Goal: Information Seeking & Learning: Learn about a topic

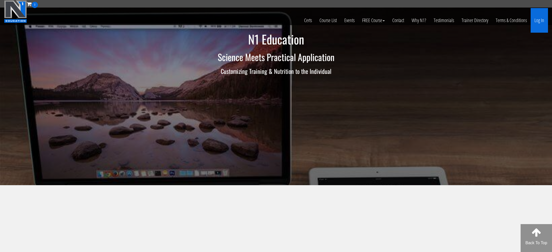
click at [534, 18] on link "Log In" at bounding box center [539, 20] width 17 height 25
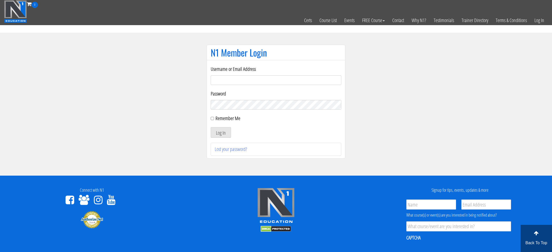
type input "amit.ramati@gmail.com"
click at [213, 118] on input "Remember Me" at bounding box center [212, 118] width 3 height 3
checkbox input "true"
click at [221, 132] on button "Log In" at bounding box center [221, 132] width 20 height 11
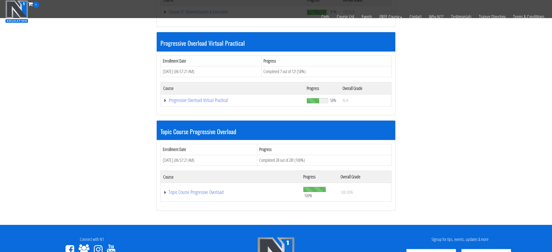
scroll to position [119, 0]
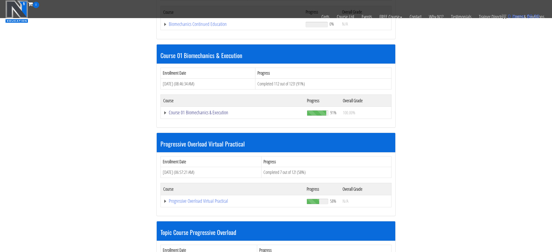
click at [218, 27] on link "Course 01 Biomechanics & Execution" at bounding box center [231, 24] width 137 height 5
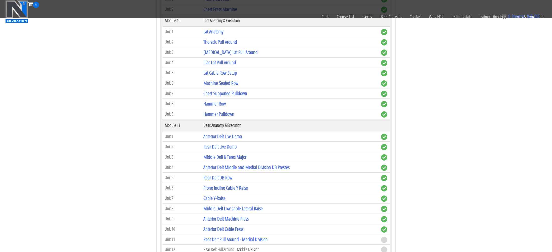
scroll to position [1061, 0]
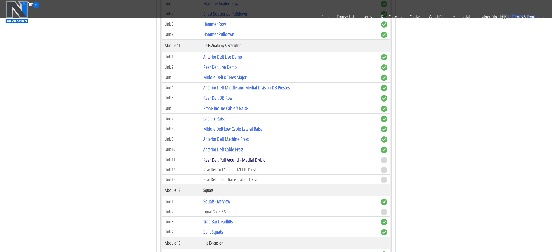
click at [255, 160] on link "Rear Delt Pull Around - Medial Division" at bounding box center [235, 159] width 64 height 7
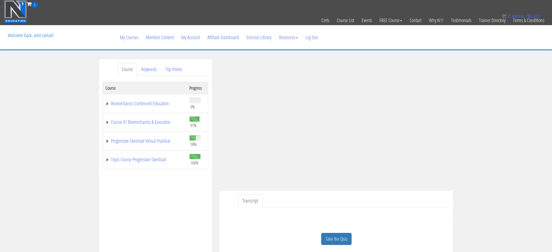
scroll to position [18, 0]
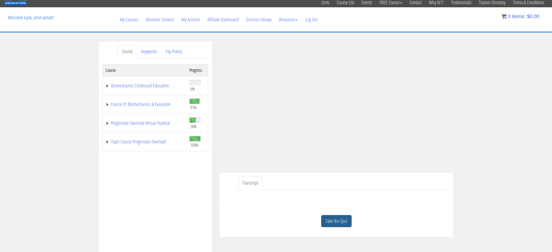
click at [341, 218] on link "Take the Quiz" at bounding box center [336, 221] width 30 height 12
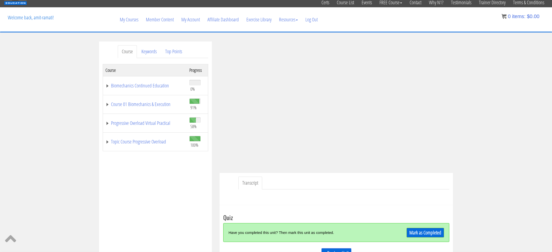
scroll to position [46, 0]
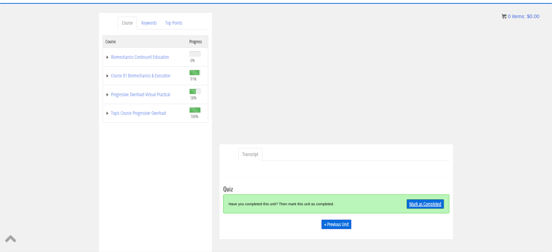
click at [421, 205] on link "Mark as Completed" at bounding box center [425, 204] width 37 height 10
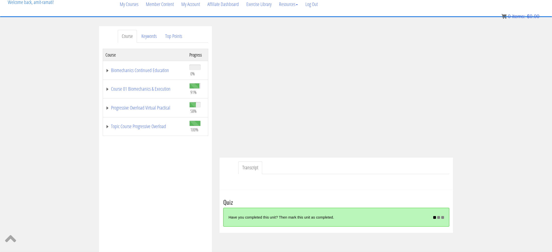
scroll to position [7, 0]
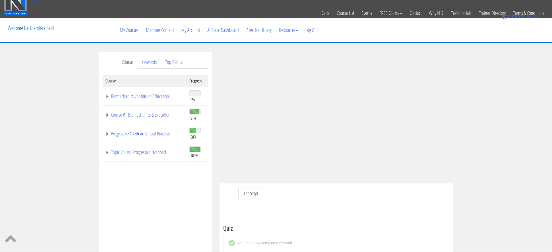
click at [476, 165] on div "Course Keywords Top Points Course Progress Biomechanics Continued Education 0% …" at bounding box center [276, 194] width 552 height 284
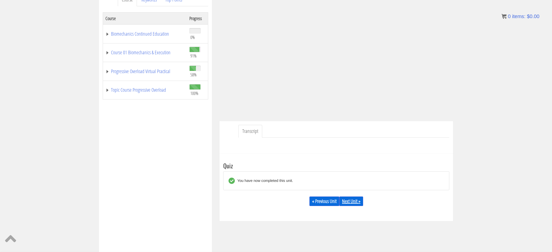
click at [360, 199] on link "Next Unit »" at bounding box center [351, 201] width 24 height 10
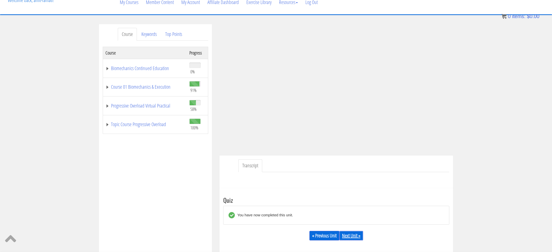
scroll to position [9, 0]
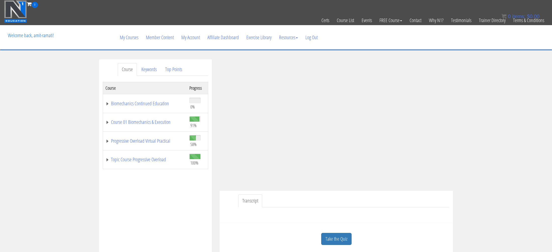
scroll to position [124, 0]
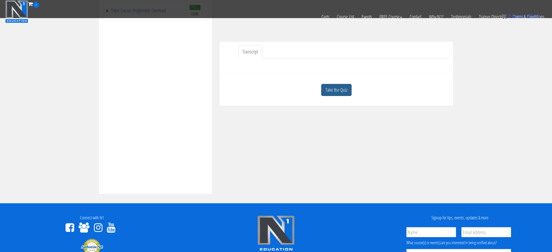
click at [340, 92] on link "Take the Quiz" at bounding box center [336, 90] width 30 height 12
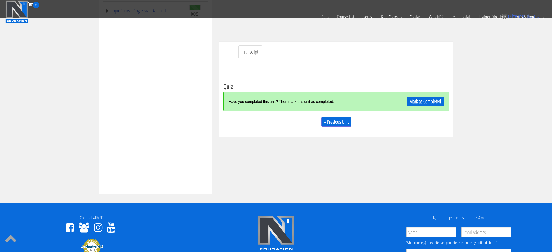
click at [412, 101] on link "Mark as Completed" at bounding box center [425, 102] width 37 height 10
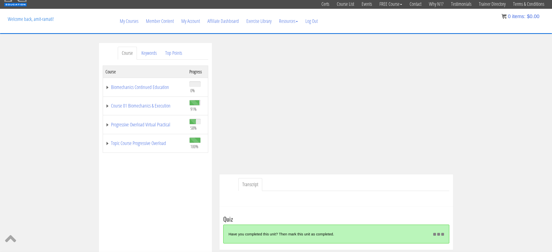
scroll to position [30, 0]
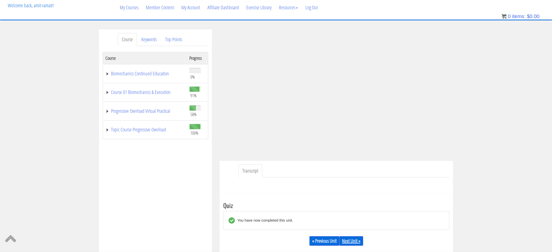
click at [351, 240] on link "Next Unit »" at bounding box center [351, 241] width 24 height 10
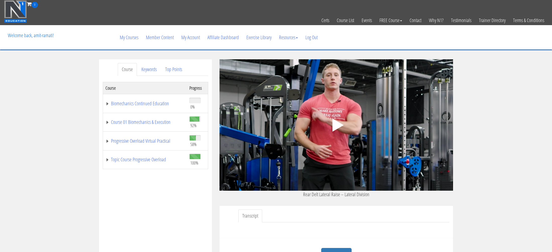
click at [325, 124] on icon ".fp-color-play{opacity:0.65;}.controlbutton{fill:#fff;}" at bounding box center [337, 125] width 32 height 32
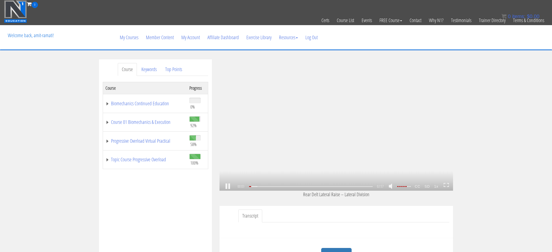
click at [428, 187] on strong "SD" at bounding box center [428, 186] width 10 height 8
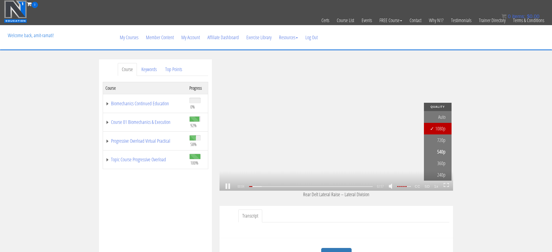
click at [441, 130] on link "1080p" at bounding box center [438, 129] width 28 height 12
click at [412, 187] on div "00:07 02:57 02:51 CC HD 1x" at bounding box center [337, 186] width 234 height 9
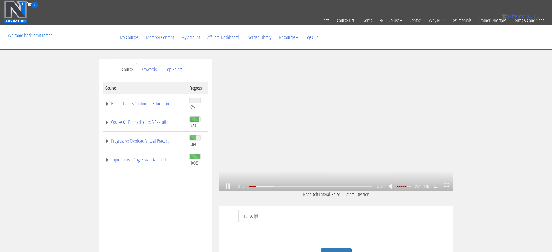
click at [444, 186] on icon at bounding box center [445, 186] width 2 height 1
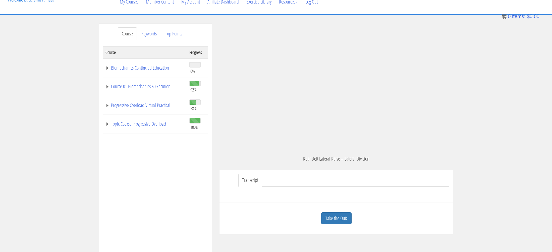
scroll to position [62, 0]
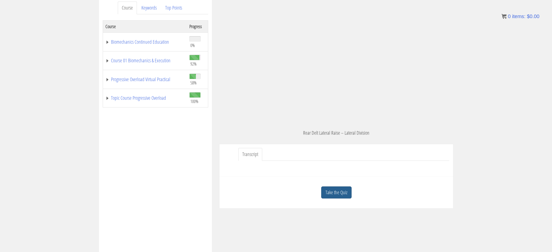
click at [347, 196] on link "Take the Quiz" at bounding box center [336, 192] width 30 height 12
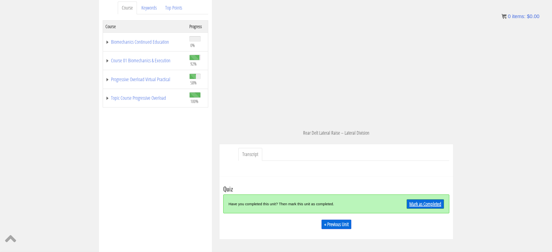
click at [407, 200] on link "Mark as Completed" at bounding box center [425, 204] width 37 height 10
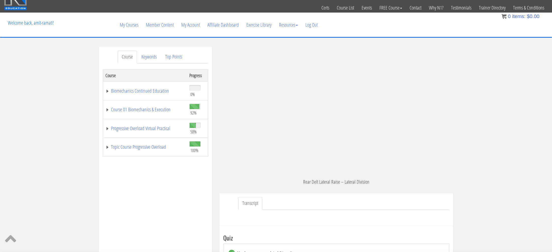
scroll to position [0, 0]
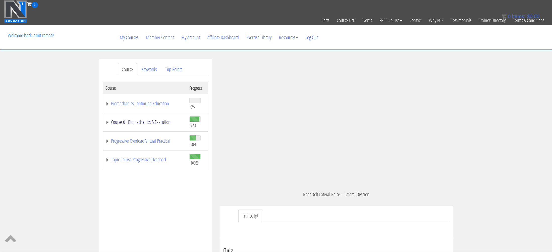
click at [146, 121] on link "Course 01 Biomechanics & Execution" at bounding box center [145, 122] width 79 height 5
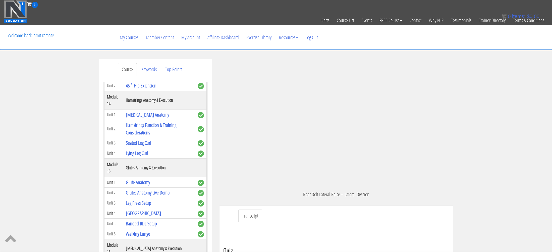
scroll to position [1326, 0]
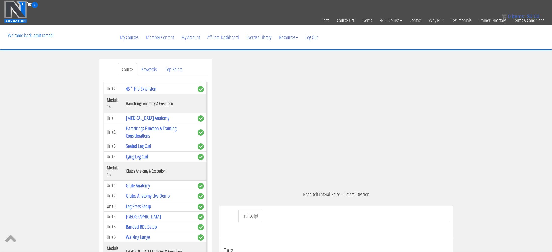
click at [137, 34] on td "Squat Goals & Setup" at bounding box center [159, 29] width 72 height 10
click at [141, 22] on link "Squats Overview" at bounding box center [139, 19] width 27 height 7
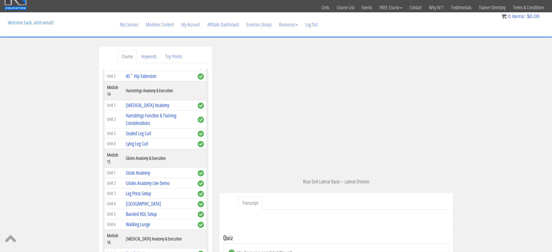
scroll to position [16, 0]
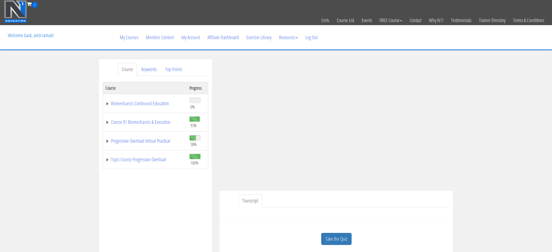
scroll to position [53, 0]
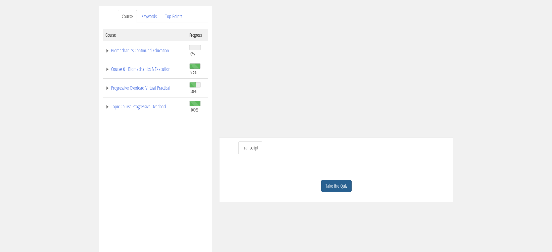
click at [343, 184] on link "Take the Quiz" at bounding box center [336, 186] width 30 height 12
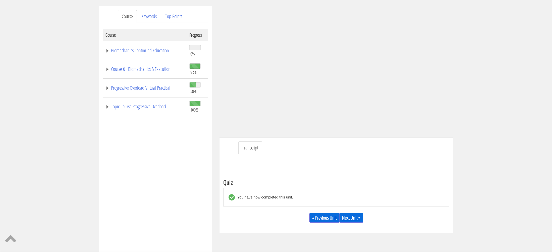
click at [353, 220] on link "Next Unit »" at bounding box center [351, 218] width 24 height 10
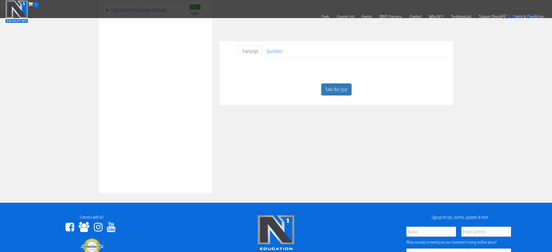
scroll to position [118, 0]
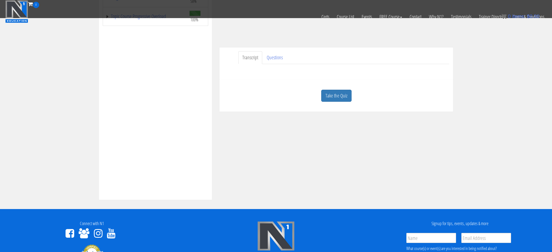
click at [262, 52] on li "Transcript" at bounding box center [250, 57] width 24 height 13
click at [265, 54] on link "Questions" at bounding box center [275, 57] width 24 height 13
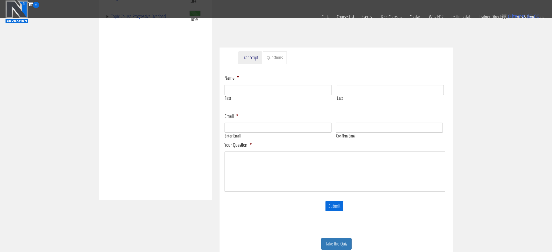
click at [252, 56] on link "Transcript" at bounding box center [250, 57] width 24 height 13
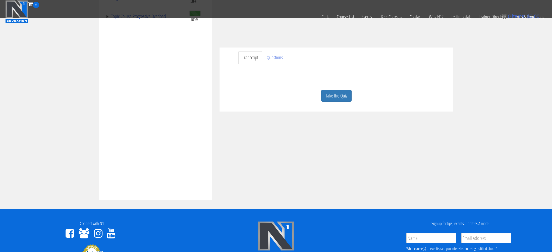
click at [254, 57] on link "Transcript" at bounding box center [250, 57] width 24 height 13
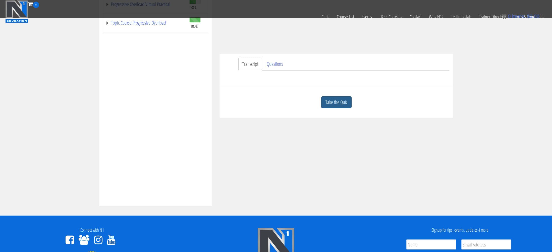
scroll to position [106, 0]
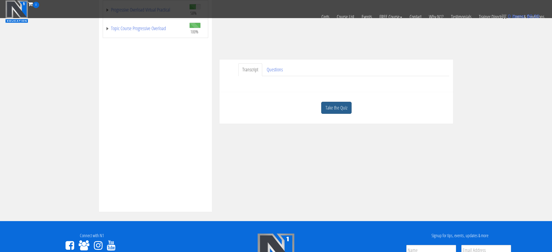
click at [339, 108] on link "Take the Quiz" at bounding box center [336, 108] width 30 height 12
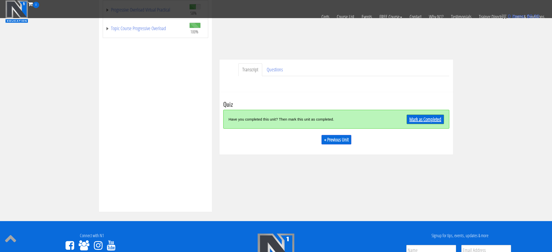
click at [417, 122] on link "Mark as Completed" at bounding box center [425, 120] width 37 height 10
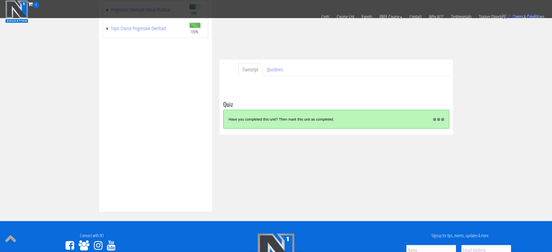
scroll to position [12, 0]
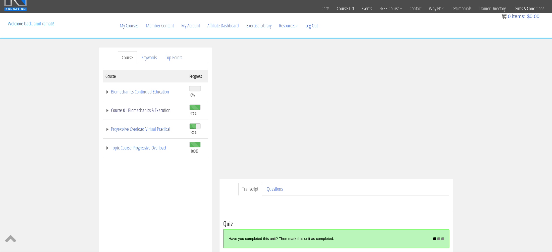
click at [160, 111] on link "Course 01 Biomechanics & Execution" at bounding box center [145, 110] width 79 height 5
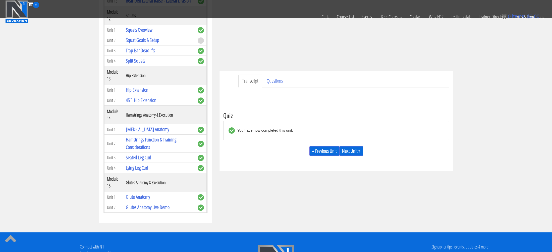
scroll to position [1189, 0]
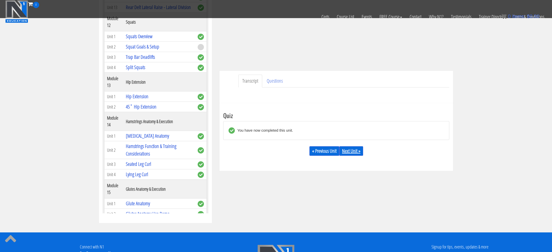
click at [353, 151] on link "Next Unit »" at bounding box center [351, 151] width 24 height 10
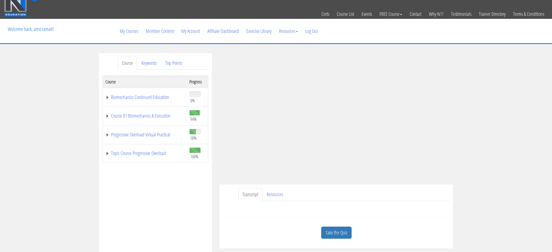
scroll to position [10, 0]
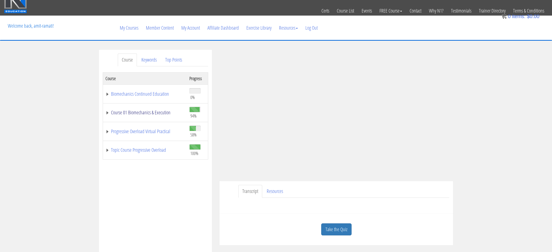
click at [152, 111] on link "Course 01 Biomechanics & Execution" at bounding box center [145, 112] width 79 height 5
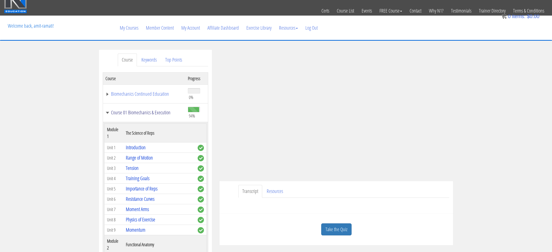
scroll to position [0, 0]
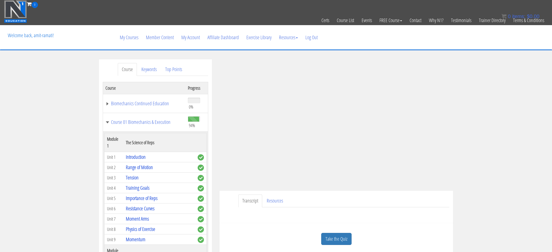
click at [129, 68] on link "Course" at bounding box center [127, 69] width 19 height 13
click at [137, 120] on link "Course 01 Biomechanics & Execution" at bounding box center [144, 122] width 77 height 5
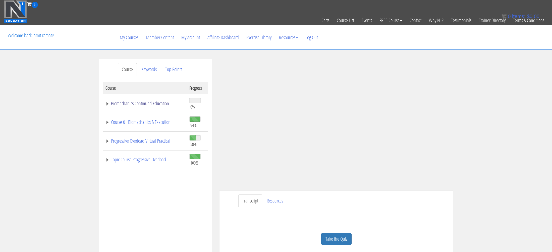
click at [140, 106] on link "Biomechanics Continued Education" at bounding box center [145, 103] width 79 height 5
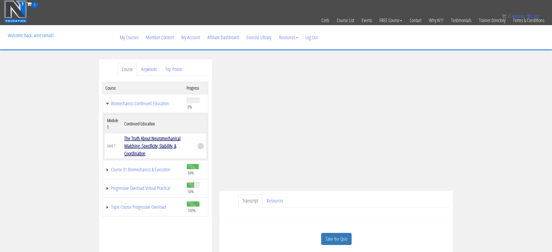
click at [170, 146] on link "The Truth About Neuromechanical Matching, Specificity, Stability, & Coordination" at bounding box center [152, 146] width 56 height 22
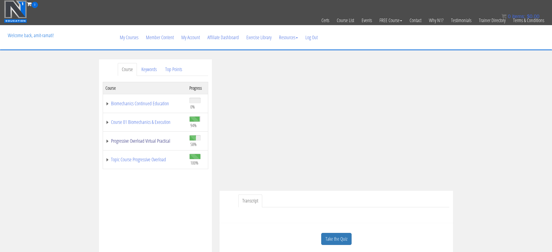
click at [157, 140] on link "Progressive Overload Virtual Practical" at bounding box center [145, 140] width 79 height 5
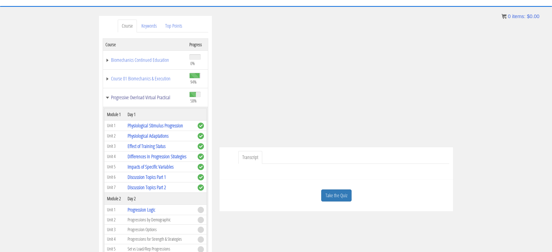
scroll to position [69, 0]
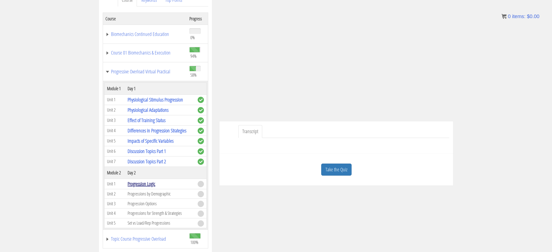
click at [151, 184] on link "Progression Logic" at bounding box center [142, 183] width 28 height 7
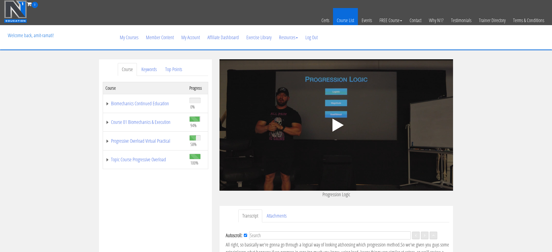
click at [344, 21] on link "Course List" at bounding box center [345, 20] width 25 height 25
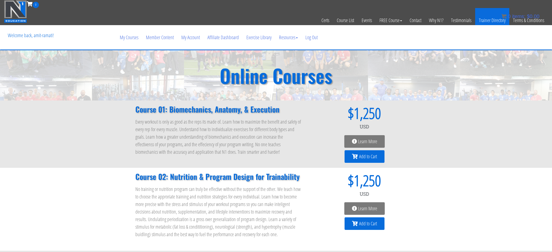
click at [504, 21] on link "Trainer Directory" at bounding box center [492, 20] width 34 height 25
